Goal: Navigation & Orientation: Find specific page/section

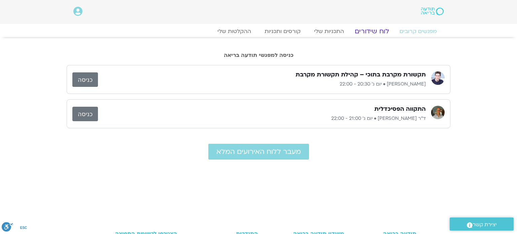
click at [372, 31] on link "לוח שידורים" at bounding box center [371, 31] width 50 height 8
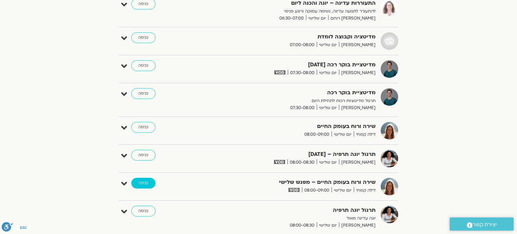
click at [138, 184] on link "כניסה" at bounding box center [143, 183] width 24 height 11
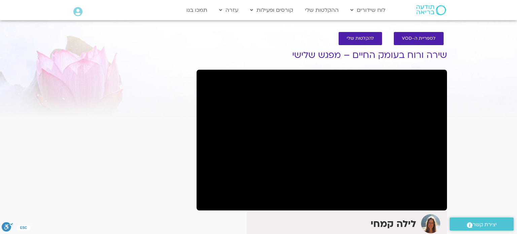
click at [51, 192] on section "לספריית ה-VOD להקלטות שלי שירה ורוח בעומק החיים – מפגש שלישי לילה קמחי מלמדת מד…" at bounding box center [258, 174] width 517 height 299
